Goal: Information Seeking & Learning: Learn about a topic

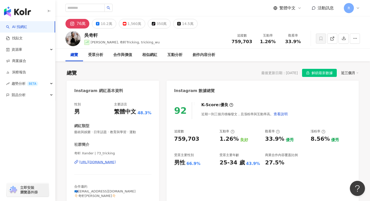
click at [26, 11] on img "button" at bounding box center [17, 12] width 27 height 10
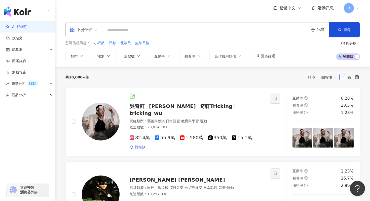
click at [250, 31] on input "search" at bounding box center [206, 30] width 203 height 10
click at [78, 32] on div "不分平台" at bounding box center [81, 30] width 23 height 8
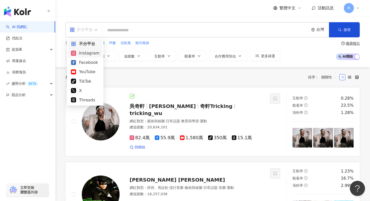
click at [90, 54] on div "Instagram" at bounding box center [85, 53] width 28 height 6
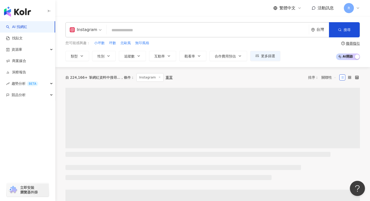
click at [145, 32] on input "search" at bounding box center [208, 30] width 198 height 10
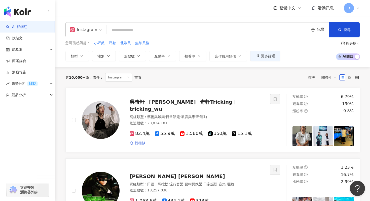
click at [138, 49] on div "您可能感興趣： 小坪數 坪數 北歐風 無印風格 類型 性別 追蹤數 互動率 觀看率 合作費用預估 更多篩選" at bounding box center [172, 50] width 215 height 21
click at [138, 51] on button "追蹤數" at bounding box center [132, 56] width 27 height 10
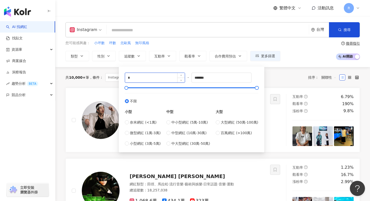
click at [136, 75] on input "*" at bounding box center [155, 78] width 60 height 10
type input "*"
type input "*****"
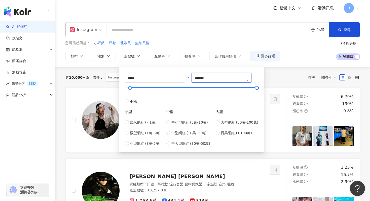
click at [203, 79] on input "*******" at bounding box center [222, 78] width 60 height 10
type input "*****"
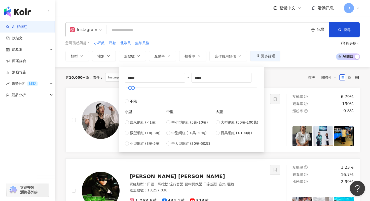
click at [193, 43] on div "您可能感興趣： 小坪數 坪數 北歐風 無印風格" at bounding box center [172, 43] width 215 height 6
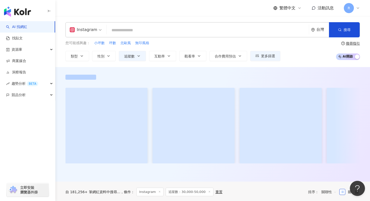
click at [193, 32] on input "search" at bounding box center [208, 30] width 198 height 10
type input "*"
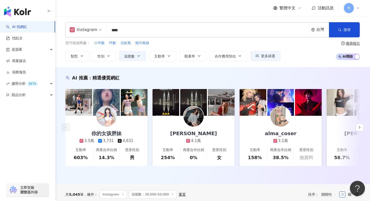
type input "****"
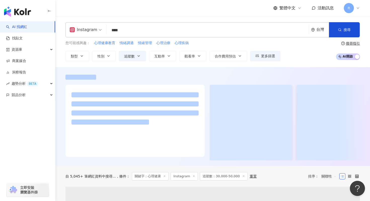
click at [60, 70] on div at bounding box center [212, 116] width 315 height 99
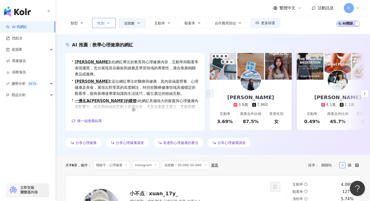
scroll to position [7, 0]
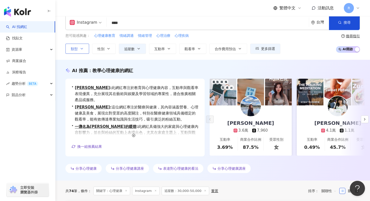
click at [79, 44] on button "類型" at bounding box center [77, 49] width 24 height 10
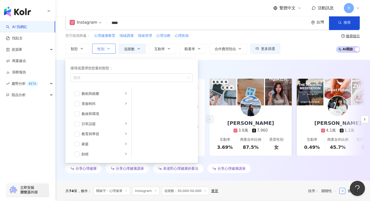
click at [107, 47] on icon "button" at bounding box center [109, 49] width 4 height 4
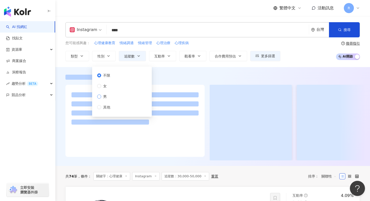
click at [104, 96] on span "男" at bounding box center [105, 97] width 8 height 6
click at [64, 48] on div "Instagram **** 台灣 搜尋 d4ad1fc2-d976-423d-95ed-999f91bf9bc5 08f5ae3d-2a44-40be-85…" at bounding box center [212, 41] width 315 height 39
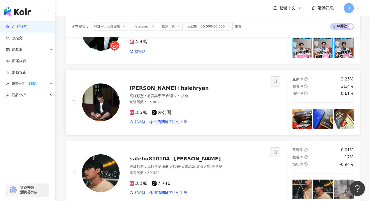
scroll to position [563, 0]
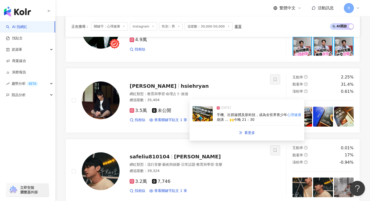
click at [197, 118] on img at bounding box center [203, 113] width 20 height 15
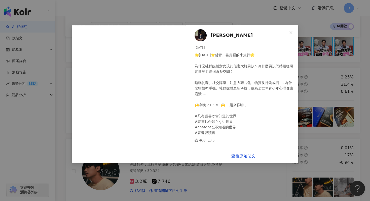
drag, startPoint x: 154, startPoint y: 16, endPoint x: 154, endPoint y: 19, distance: 3.5
click at [154, 17] on div "[PERSON_NAME][DATE] 🌟[DATE]⭐️哲青、書房裡的小旅行🌟 為什麼社群媒體對女孩的傷害大於男孩？為什麼男孩們持續從現實世界退縮到虛擬空間…" at bounding box center [185, 100] width 370 height 201
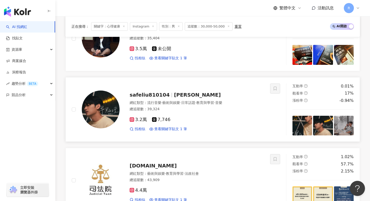
scroll to position [604, 0]
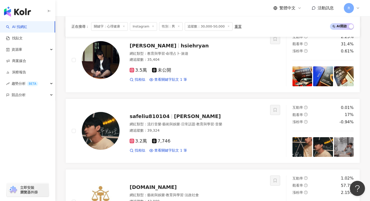
click at [123, 26] on icon at bounding box center [124, 26] width 3 height 3
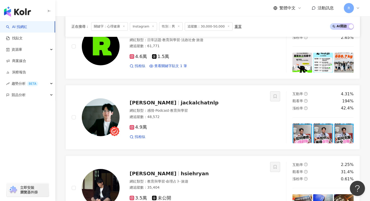
scroll to position [251, 0]
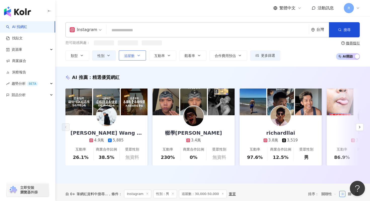
click at [126, 58] on button "追蹤數" at bounding box center [132, 55] width 27 height 10
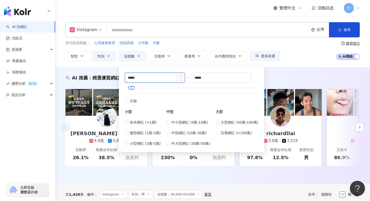
click at [145, 80] on input "*****" at bounding box center [155, 78] width 60 height 10
type input "*****"
click at [200, 78] on input "*****" at bounding box center [222, 78] width 60 height 10
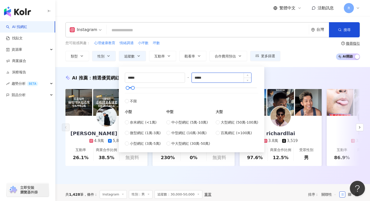
click at [200, 78] on input "*****" at bounding box center [222, 78] width 60 height 10
type input "*****"
click at [287, 67] on div "AI 推薦 ： 精選優質網紅 [PERSON_NAME] Wang [PERSON_NAME]王 4.9萬 5,885 互動率 26.1% 商業合作比例 38…" at bounding box center [212, 125] width 315 height 117
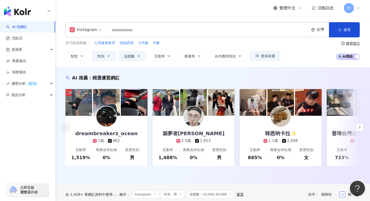
drag, startPoint x: 104, startPoint y: 54, endPoint x: 103, endPoint y: 72, distance: 17.6
click at [104, 54] on span "性別" at bounding box center [100, 56] width 7 height 4
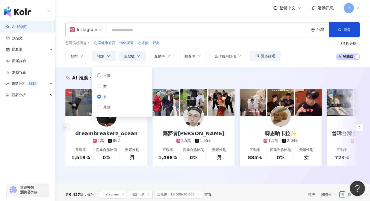
click at [104, 77] on span "不限" at bounding box center [106, 76] width 11 height 6
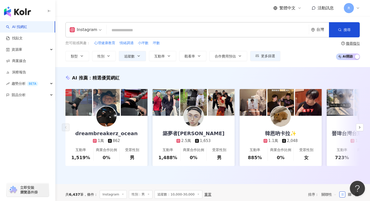
click at [164, 67] on div "AI 推薦 ： 精選優質網紅 dreambreakerz_ocean 1萬 862 互動率 1,519% 商業合作比例 0% 受眾性別 男 築夢者[PERSO…" at bounding box center [212, 125] width 315 height 117
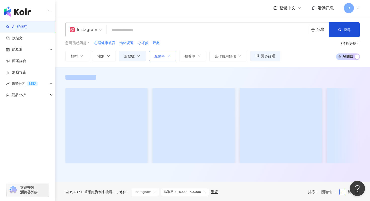
click at [163, 59] on button "互動率" at bounding box center [162, 56] width 27 height 10
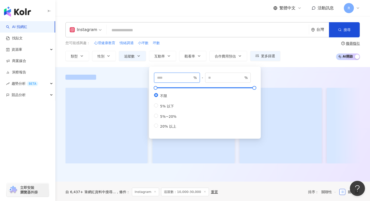
click at [162, 79] on input "number" at bounding box center [174, 78] width 35 height 6
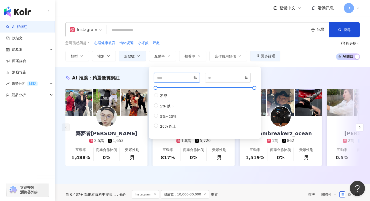
type input "*"
click at [135, 69] on div "AI 推薦 ： 精選優質網紅 築夢者[PERSON_NAME] 2.5萬 1,653 互動率 1,488% 商業合作比例 0% 受眾性別 男 [PERSON_…" at bounding box center [212, 125] width 315 height 117
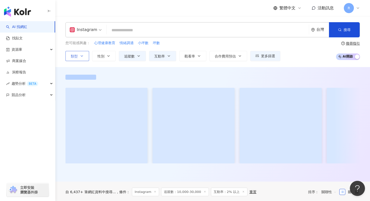
click at [76, 53] on button "類型" at bounding box center [77, 56] width 24 height 10
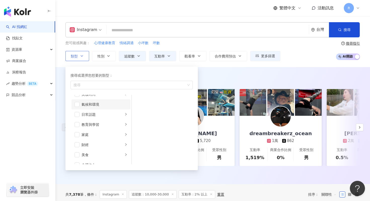
scroll to position [21, 0]
click at [105, 86] on div "button" at bounding box center [129, 85] width 115 height 4
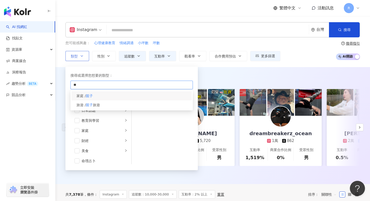
type input "**"
click at [102, 98] on div "家庭 / 親子" at bounding box center [132, 95] width 120 height 9
click at [224, 77] on div "AI 推薦 ： 精選優質網紅" at bounding box center [212, 78] width 295 height 6
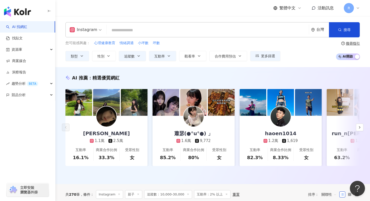
click at [175, 28] on input "search" at bounding box center [208, 30] width 198 height 10
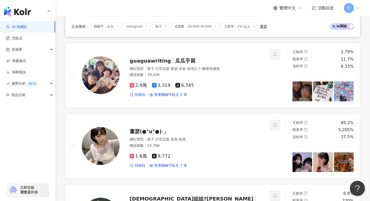
scroll to position [737, 0]
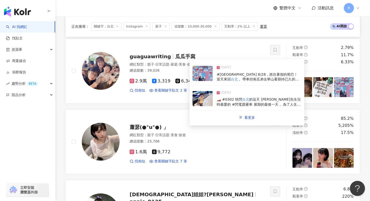
type input "**"
click at [211, 99] on img at bounding box center [203, 98] width 20 height 15
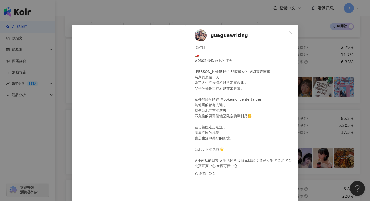
click at [118, 18] on div "guaguawriting [DATE] 🏎️ #0302 快閃台北的這天 [PERSON_NAME]先生兒時最愛的 #閃電霹靂車 展期的最後一天， 為了人生…" at bounding box center [185, 100] width 370 height 201
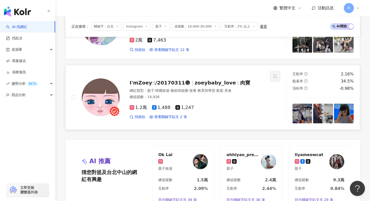
scroll to position [917, 0]
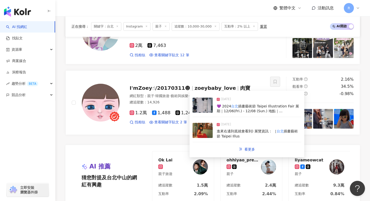
click at [204, 127] on img at bounding box center [203, 130] width 20 height 15
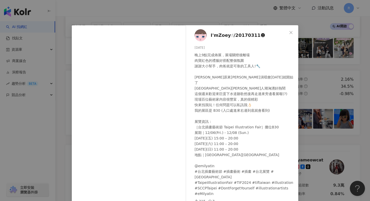
click at [150, 9] on div "I'mZoey☝︎/20170311☻ [DATE] 晚上9點完成佈展，展場關燈後離場 肉寶紅色的禮服好搭配整個氛圍 謝謝大小幫手，肉爸就是可靠的工具人!🔧 …" at bounding box center [185, 100] width 370 height 201
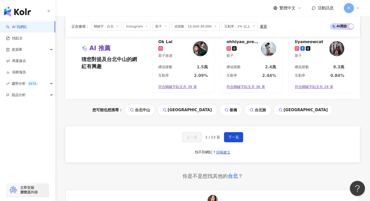
scroll to position [1126, 0]
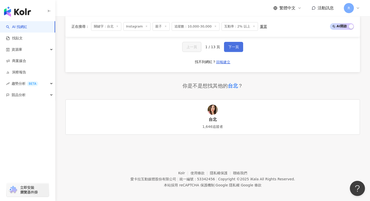
click at [237, 51] on button "下一頁" at bounding box center [233, 47] width 19 height 10
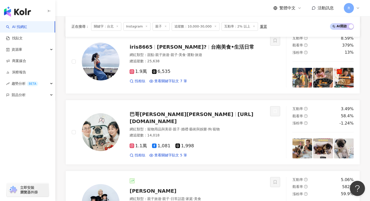
scroll to position [394, 0]
